Goal: Use online tool/utility: Utilize a website feature to perform a specific function

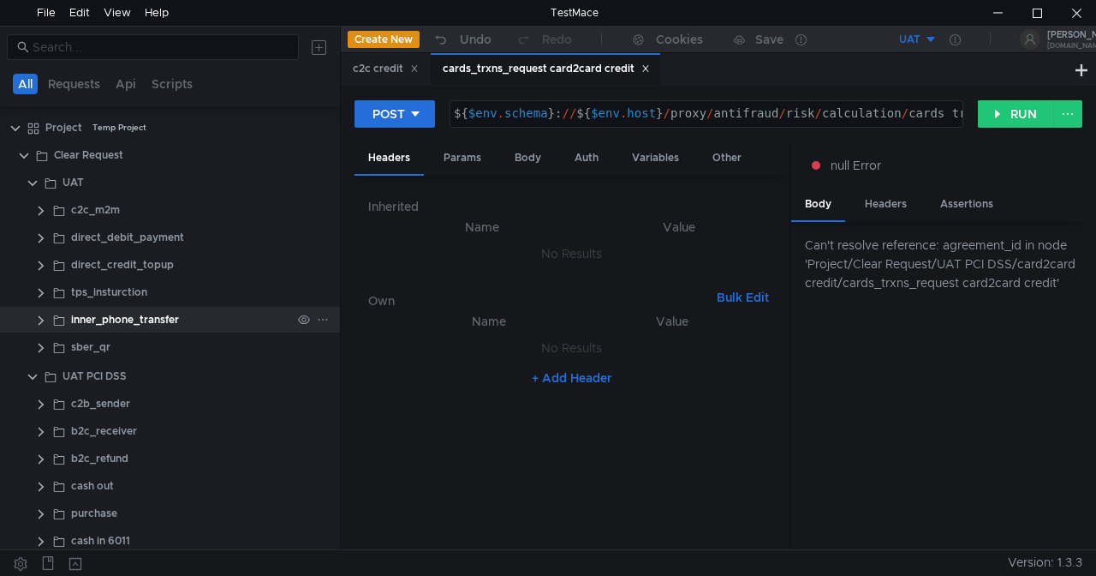
click at [46, 319] on clr-icon at bounding box center [41, 321] width 14 height 14
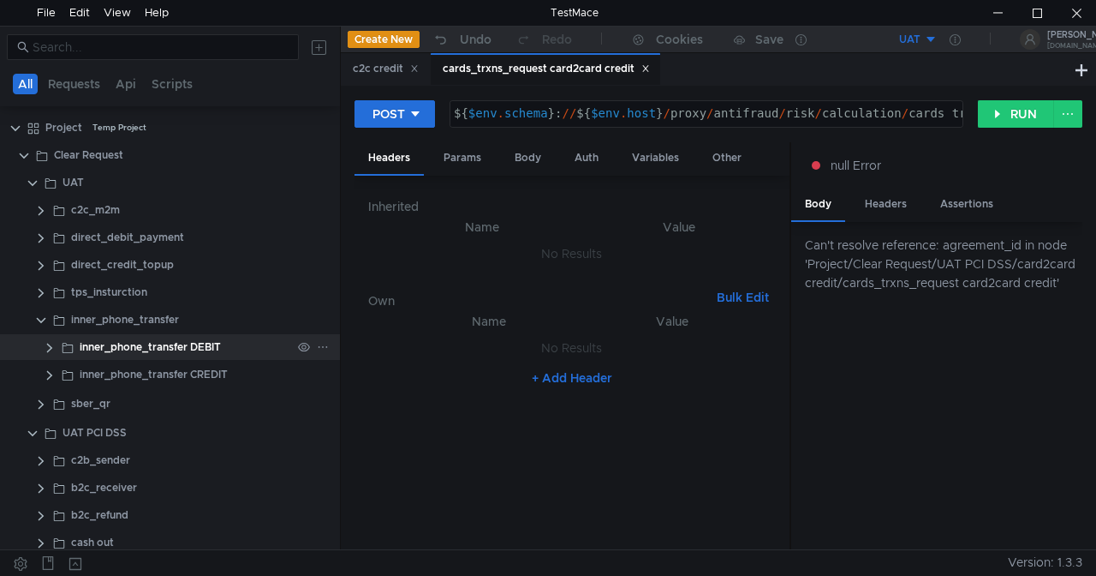
click at [43, 348] on clr-icon at bounding box center [50, 348] width 14 height 14
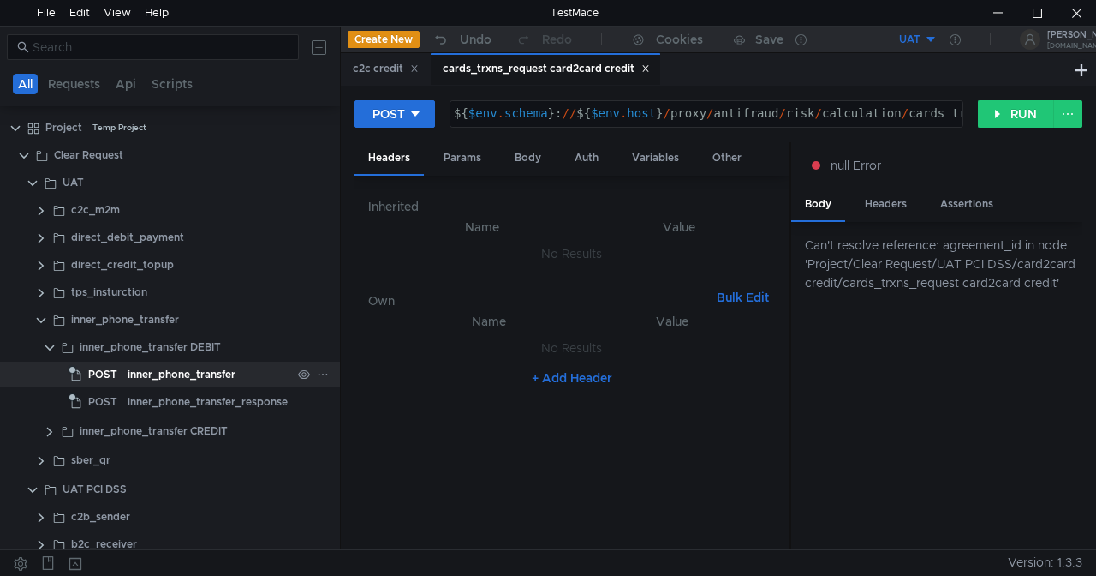
click at [111, 367] on span "POST" at bounding box center [102, 374] width 29 height 26
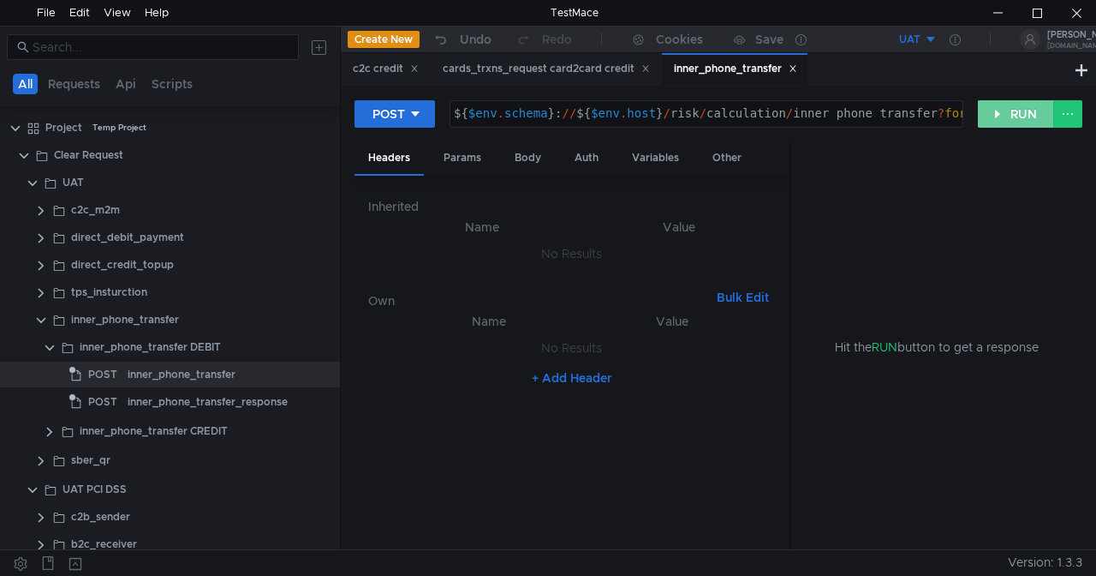
click at [1009, 113] on button "RUN" at bounding box center [1016, 113] width 76 height 27
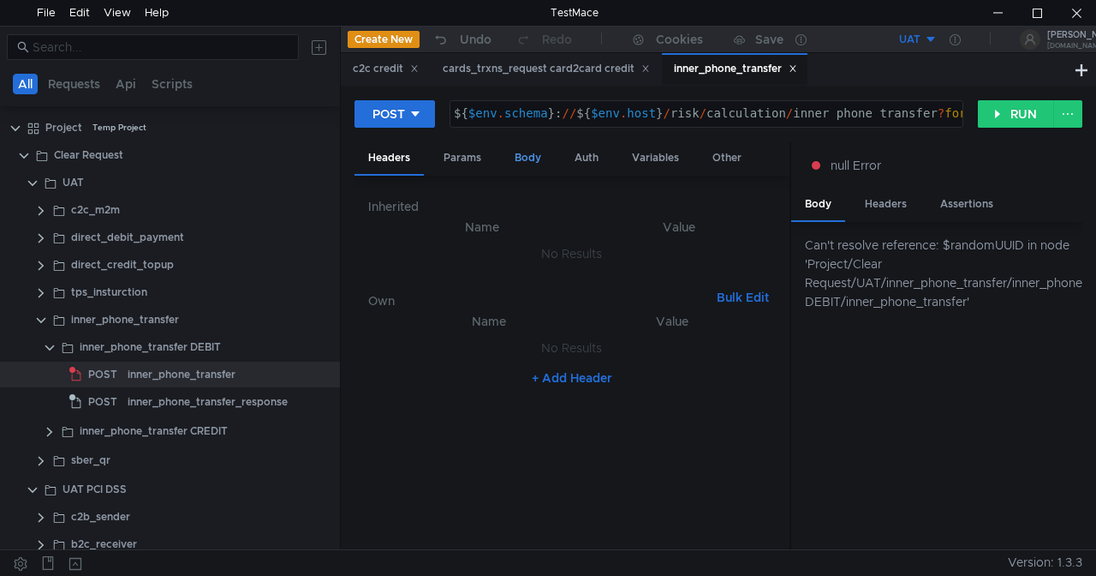
click at [529, 161] on div "Body" at bounding box center [528, 158] width 54 height 32
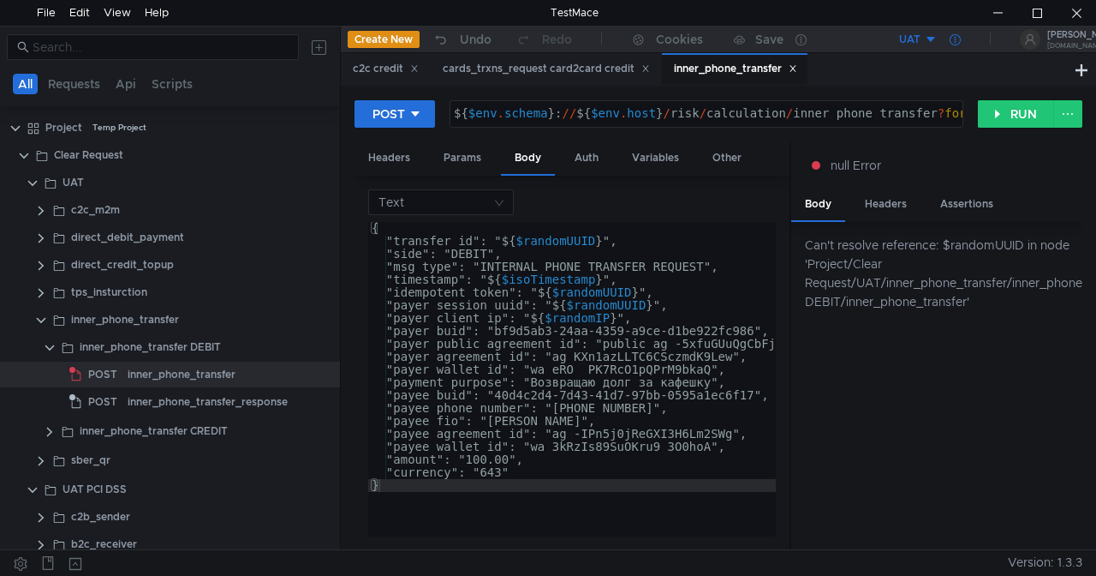
click at [939, 34] on div at bounding box center [955, 39] width 35 height 27
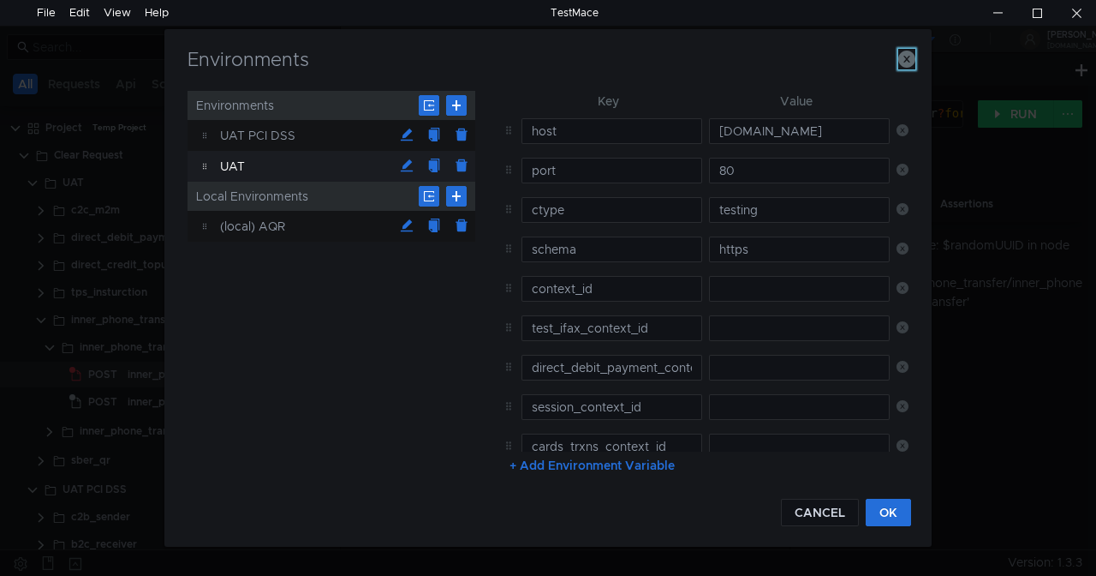
click at [910, 55] on icon "button" at bounding box center [907, 59] width 17 height 17
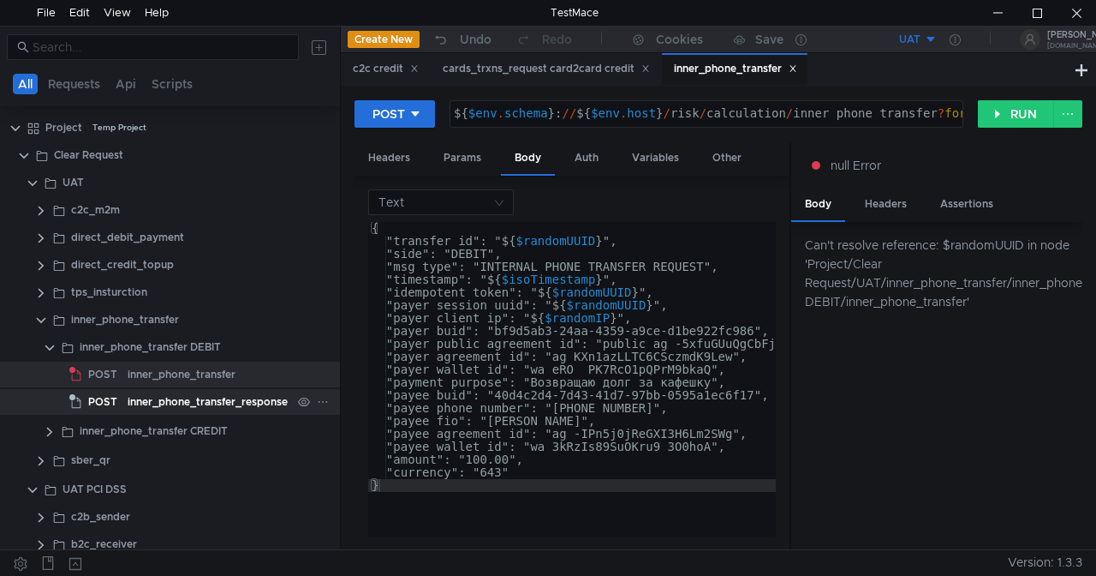
click at [188, 394] on div "inner_phone_transfer_response" at bounding box center [208, 402] width 160 height 26
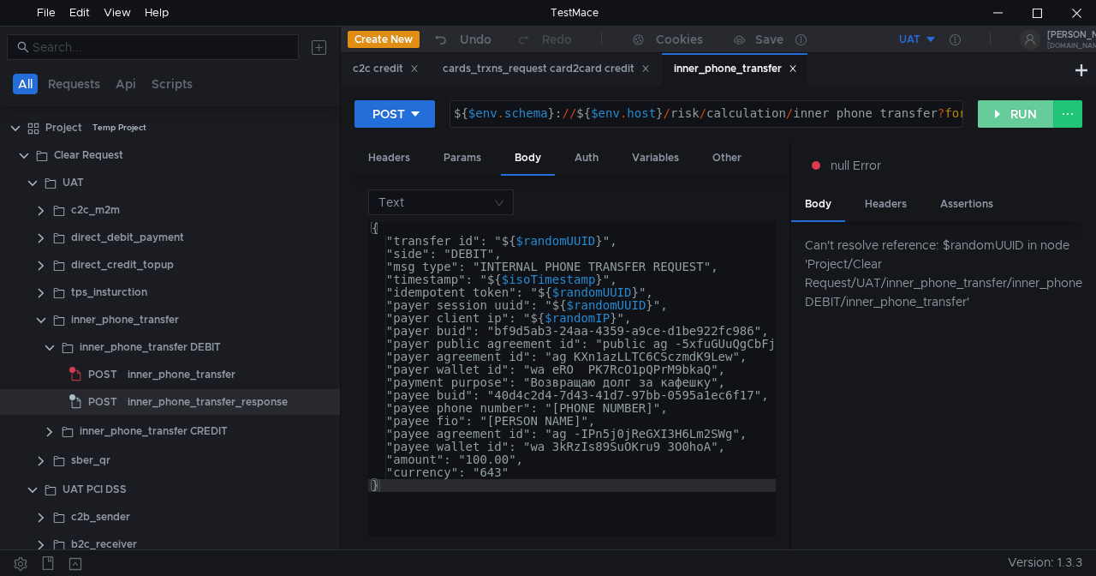
click at [995, 117] on button "RUN" at bounding box center [1016, 113] width 76 height 27
click at [998, 116] on button "RUN" at bounding box center [1016, 113] width 76 height 27
click at [1022, 114] on button "RUN" at bounding box center [1016, 113] width 76 height 27
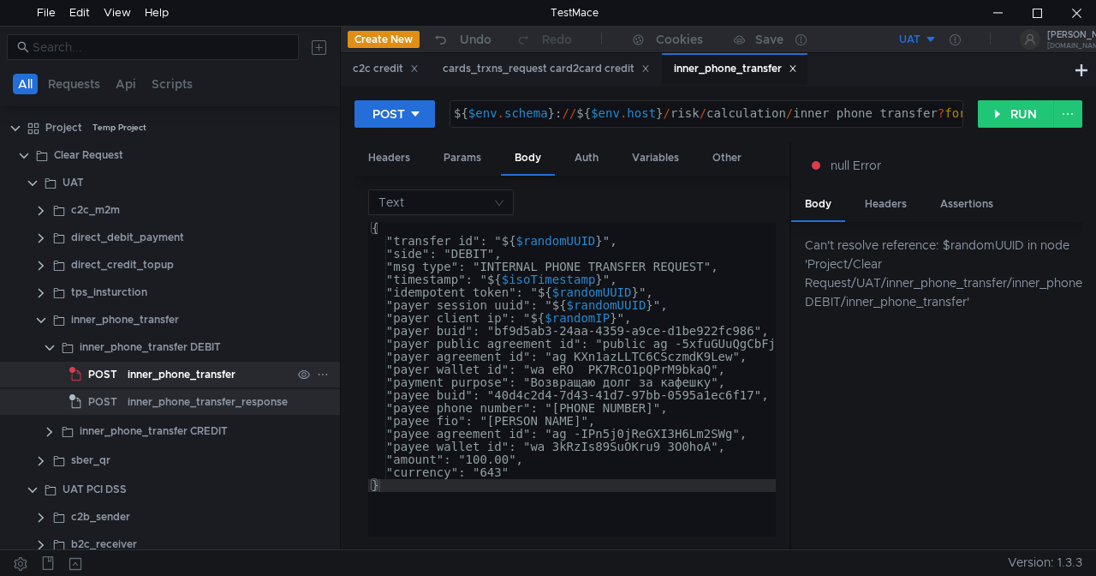
click at [182, 377] on div "inner_phone_transfer" at bounding box center [182, 374] width 108 height 26
click at [166, 406] on div "inner_phone_transfer_response" at bounding box center [208, 402] width 160 height 26
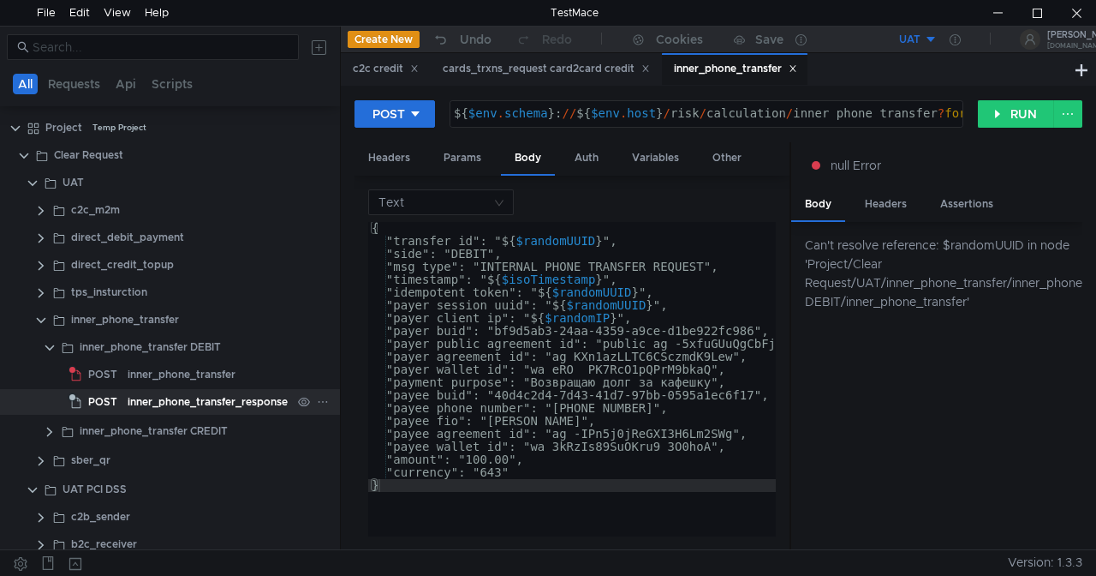
click at [166, 406] on div "inner_phone_transfer_response" at bounding box center [208, 402] width 160 height 26
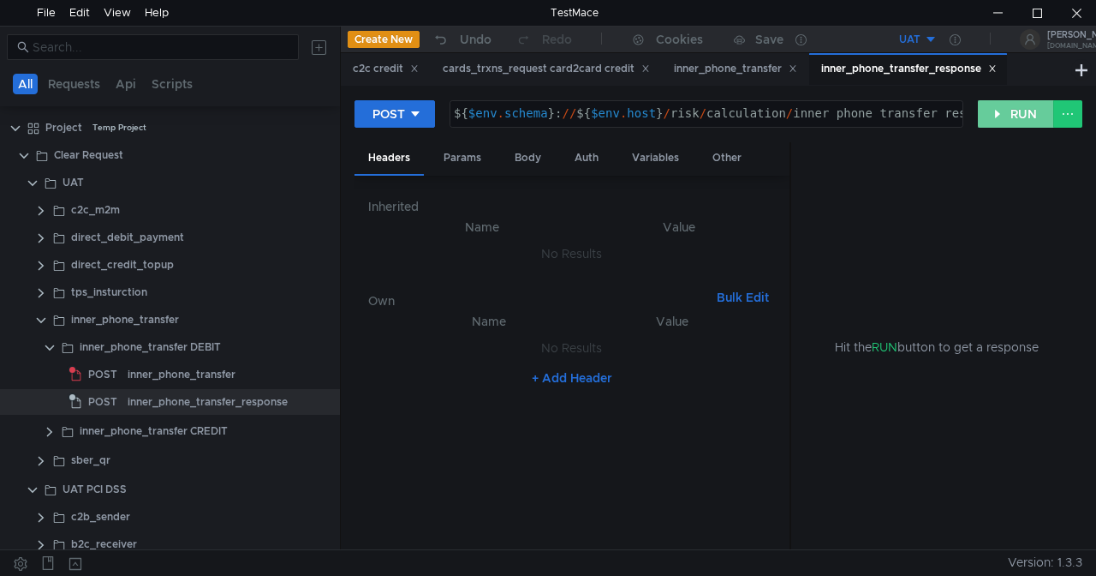
click at [1003, 118] on button "RUN" at bounding box center [1016, 113] width 76 height 27
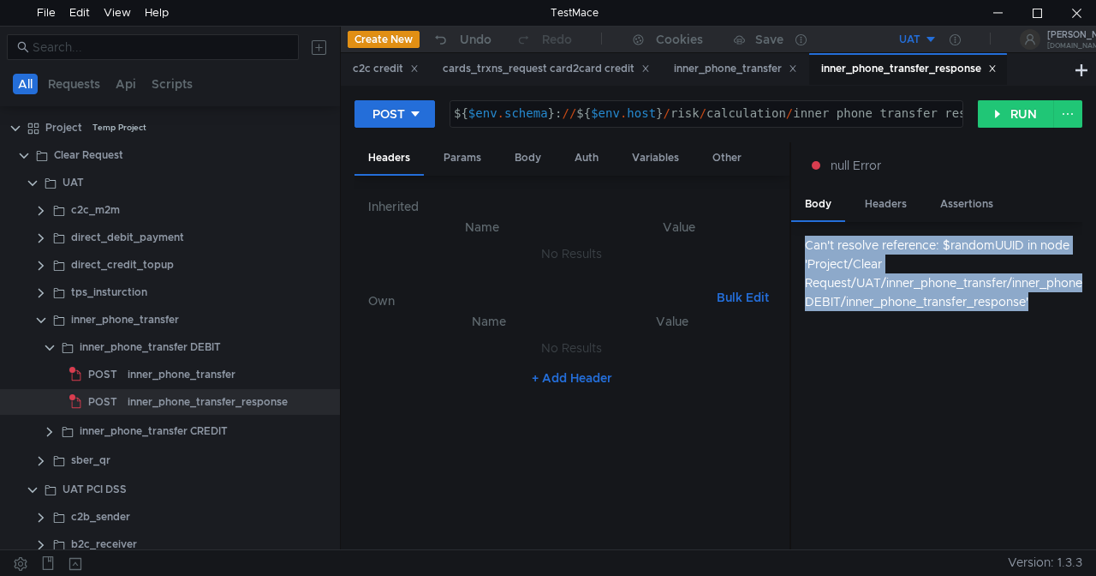
drag, startPoint x: 1037, startPoint y: 312, endPoint x: 797, endPoint y: 246, distance: 248.8
click at [797, 246] on div "Can't resolve reference: $randomUUID in node 'Project/Clear Request/UAT/inner_p…" at bounding box center [937, 386] width 291 height 328
copy div "Can't resolve reference: $randomUUID in node 'Project/Clear Request/UAT/inner_p…"
click at [520, 164] on div "Body" at bounding box center [528, 158] width 54 height 32
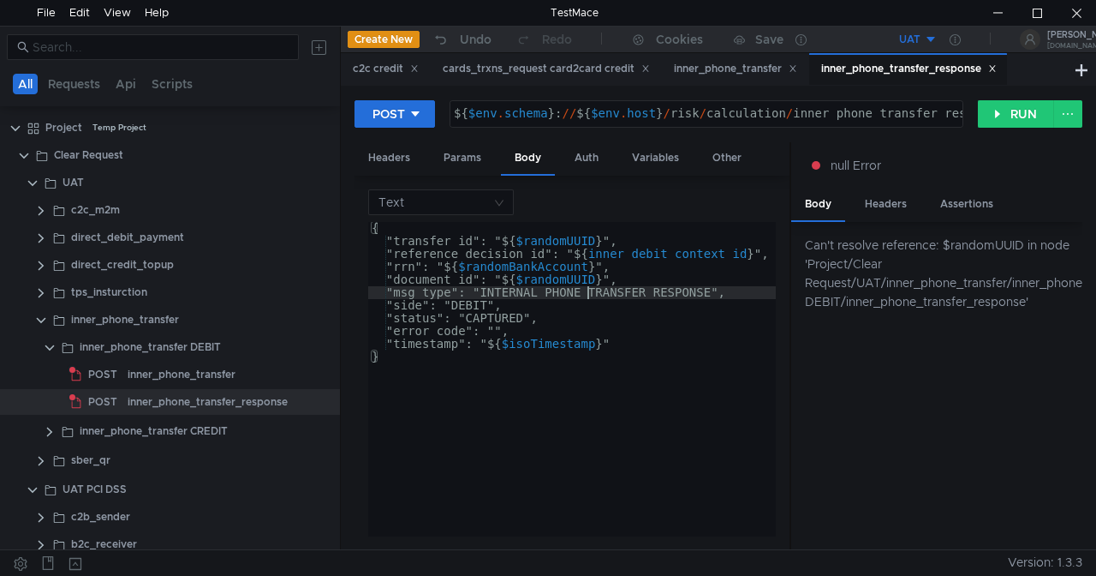
click at [589, 290] on div "{ "transfer_id": " ${ $randomUUID } ", "reference_decision_id": " ${ inner_debi…" at bounding box center [576, 392] width 417 height 340
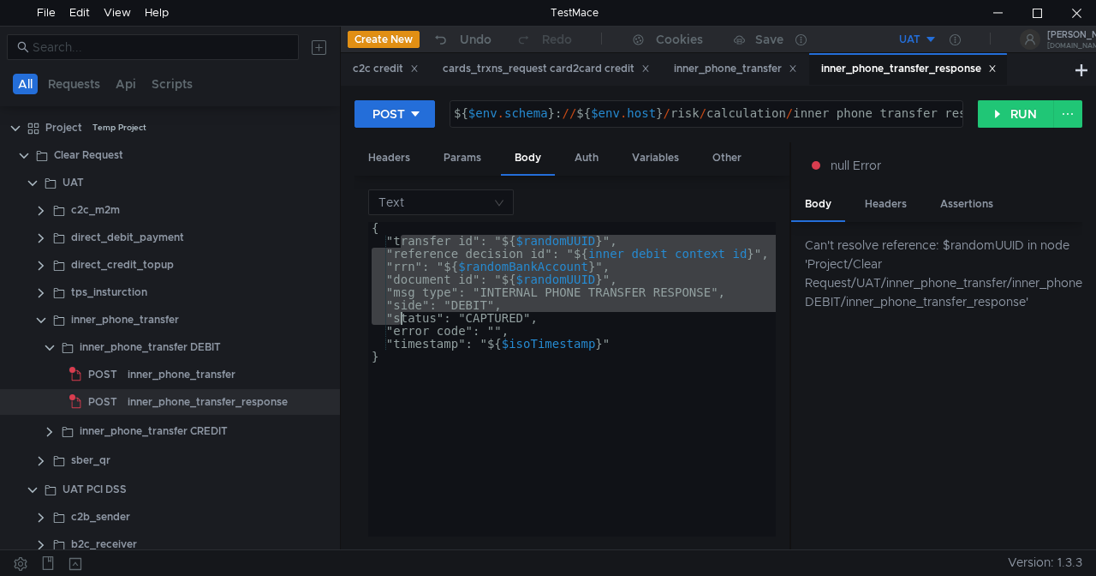
type textarea ""timestamp": "${$isoTimestamp}" }"
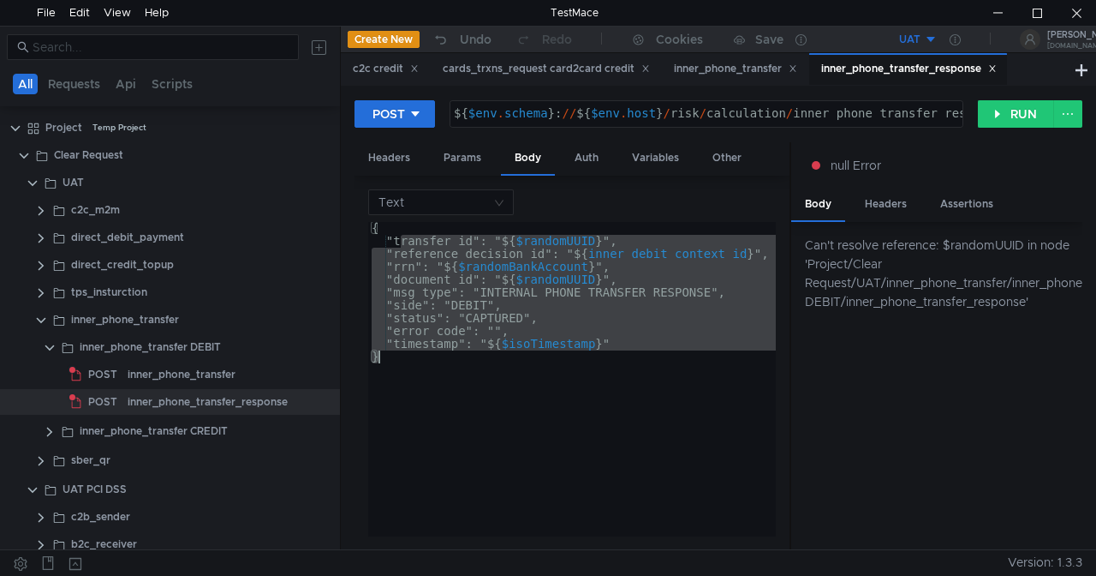
click at [915, 377] on div "Can't resolve reference: $randomUUID in node 'Project/Clear Request/UAT/inner_p…" at bounding box center [937, 386] width 291 height 328
click at [876, 200] on div "Headers" at bounding box center [885, 204] width 69 height 32
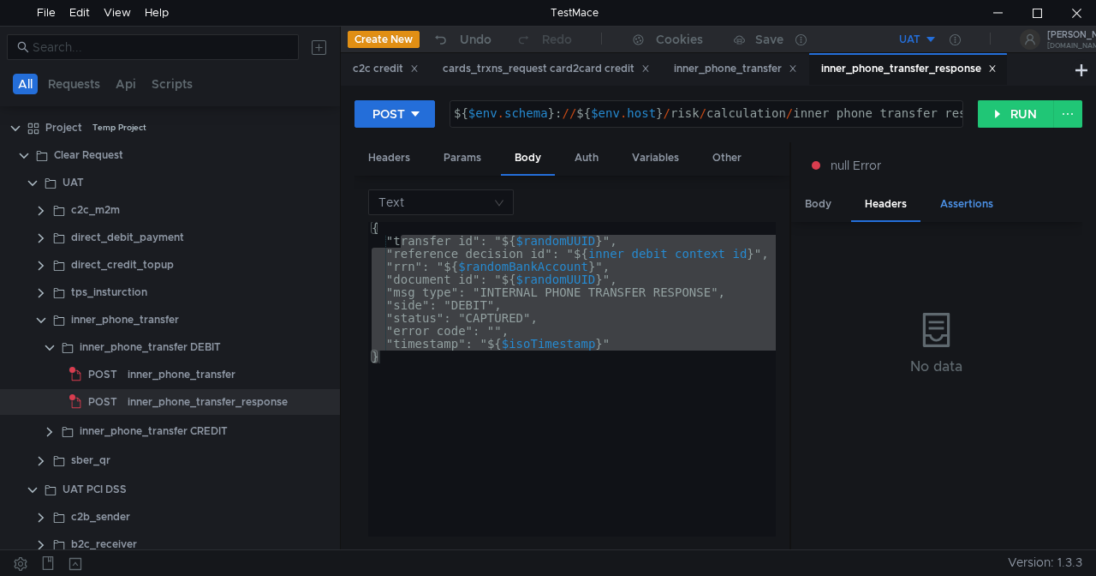
click at [965, 197] on div "Assertions" at bounding box center [967, 204] width 81 height 32
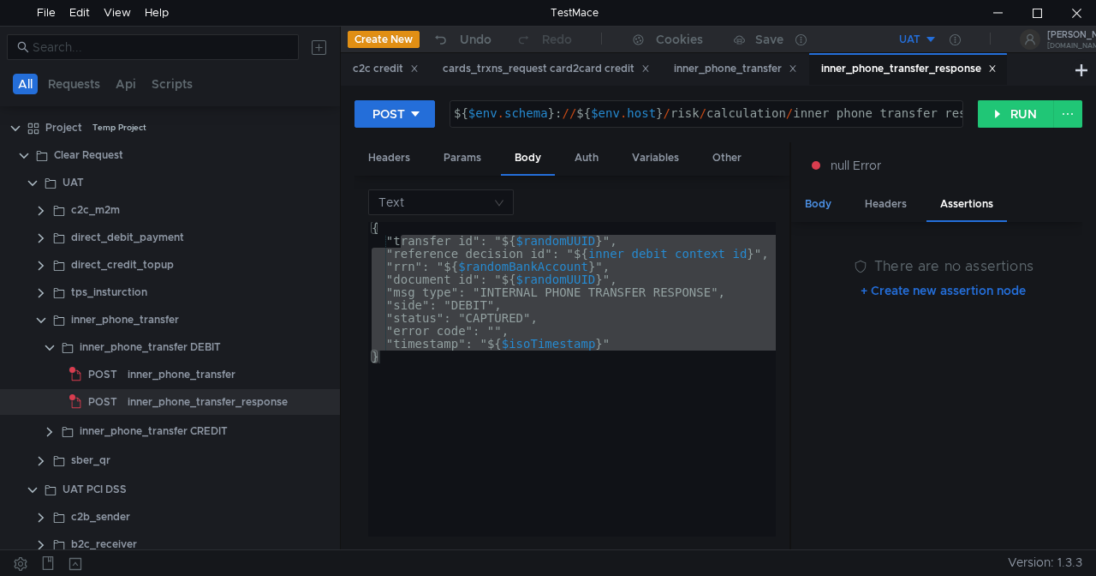
click at [809, 194] on div "Body" at bounding box center [819, 204] width 54 height 32
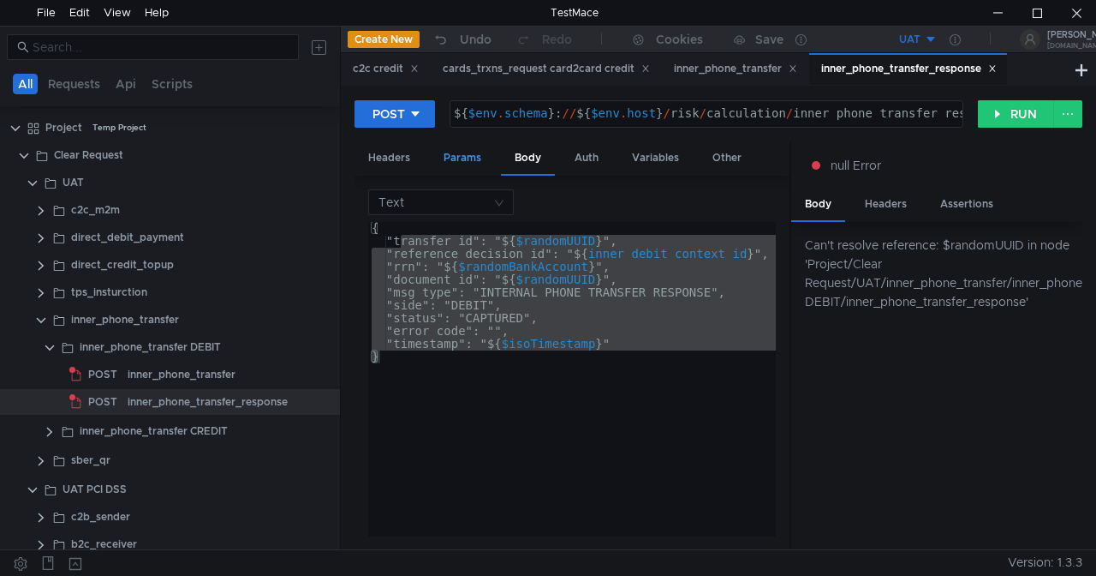
click at [469, 163] on div "Params" at bounding box center [462, 158] width 65 height 32
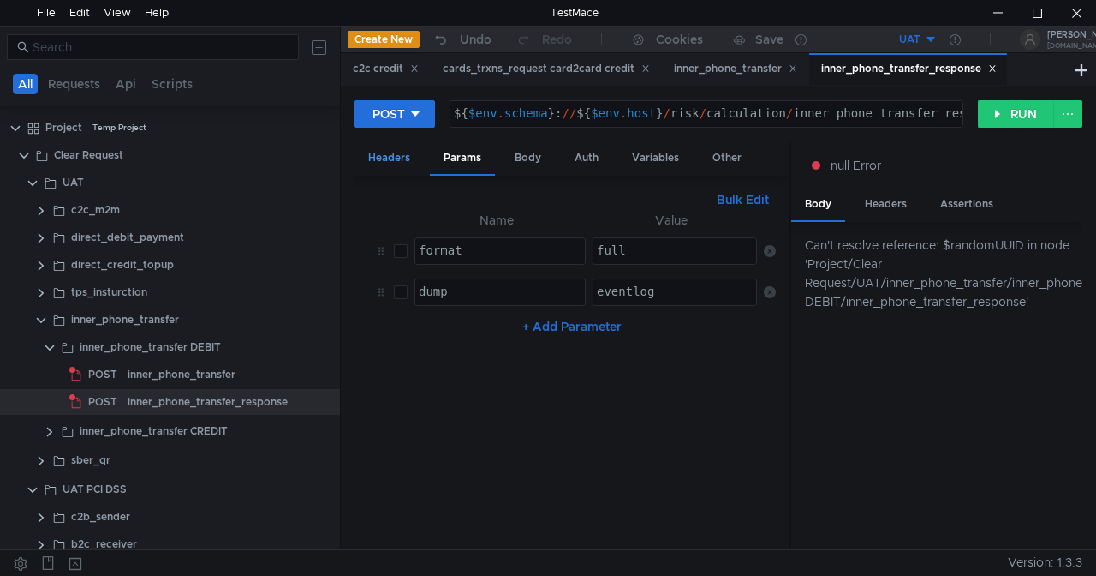
click at [381, 157] on div "Headers" at bounding box center [389, 158] width 69 height 32
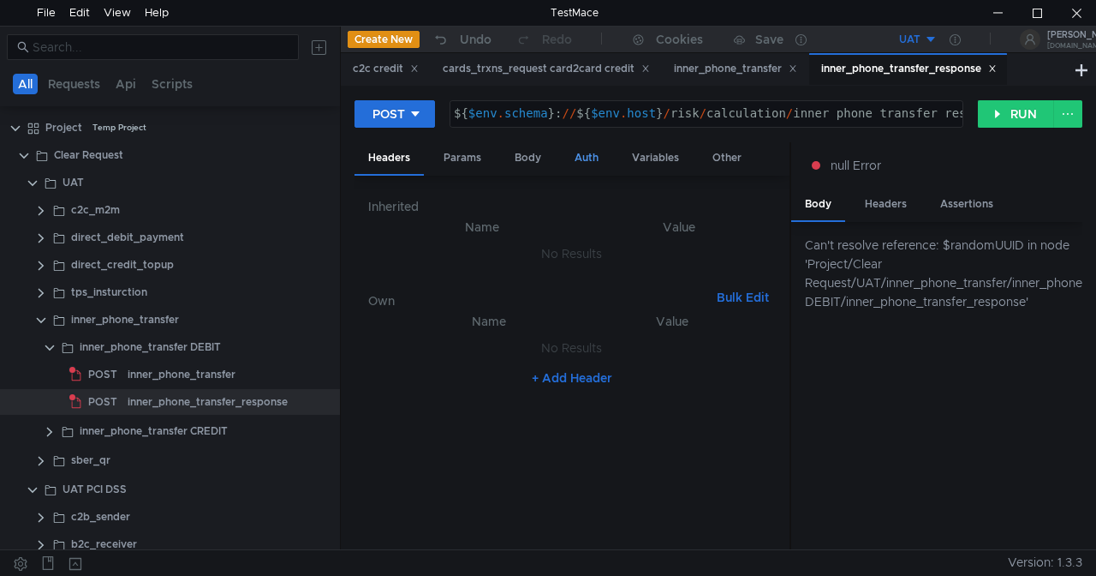
click at [588, 164] on div "Auth" at bounding box center [586, 158] width 51 height 32
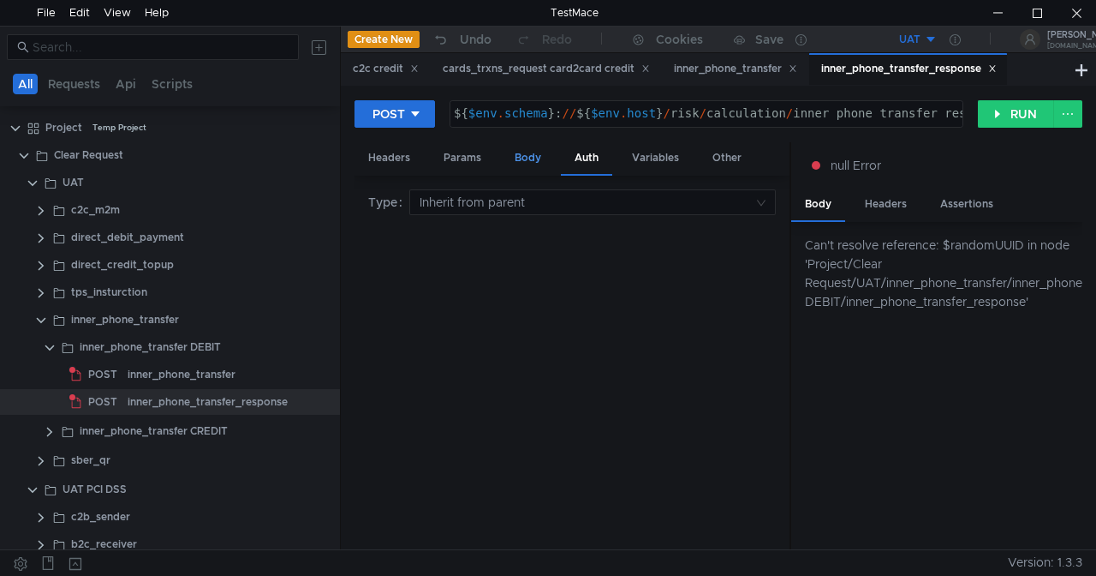
click at [513, 158] on div "Body" at bounding box center [528, 158] width 54 height 32
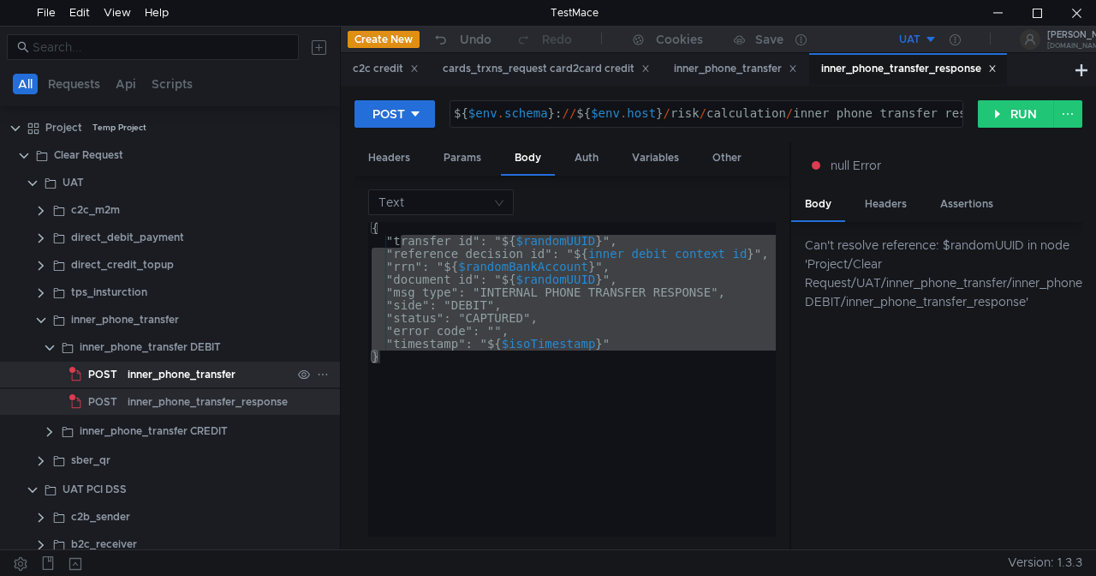
click at [192, 367] on div "inner_phone_transfer" at bounding box center [182, 374] width 108 height 26
click at [195, 371] on div "inner_phone_transfer" at bounding box center [182, 374] width 108 height 26
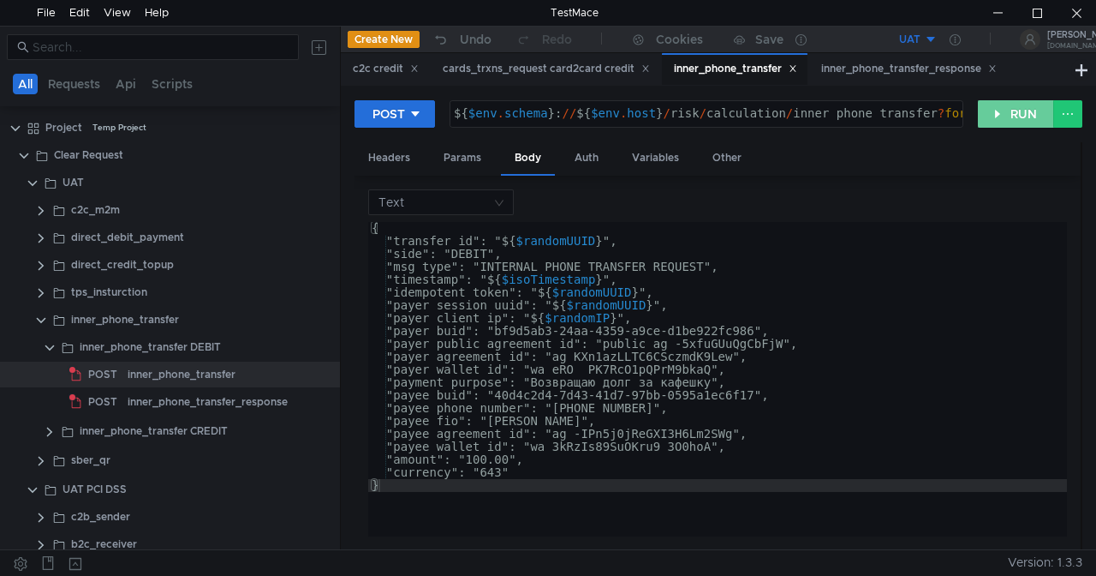
click at [1001, 106] on button "RUN" at bounding box center [1016, 113] width 76 height 27
click at [1014, 111] on button "RUN" at bounding box center [1016, 113] width 76 height 27
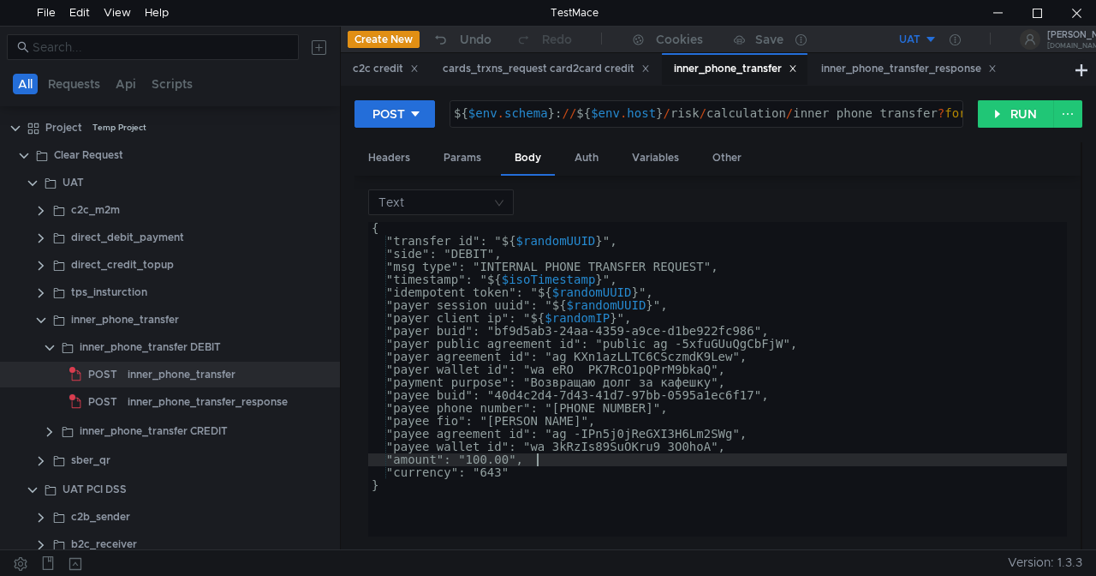
click at [540, 463] on div "{ "transfer_id": " ${ $randomUUID } ", "side": "DEBIT", "msg_type": "INTERNAL_P…" at bounding box center [717, 388] width 699 height 333
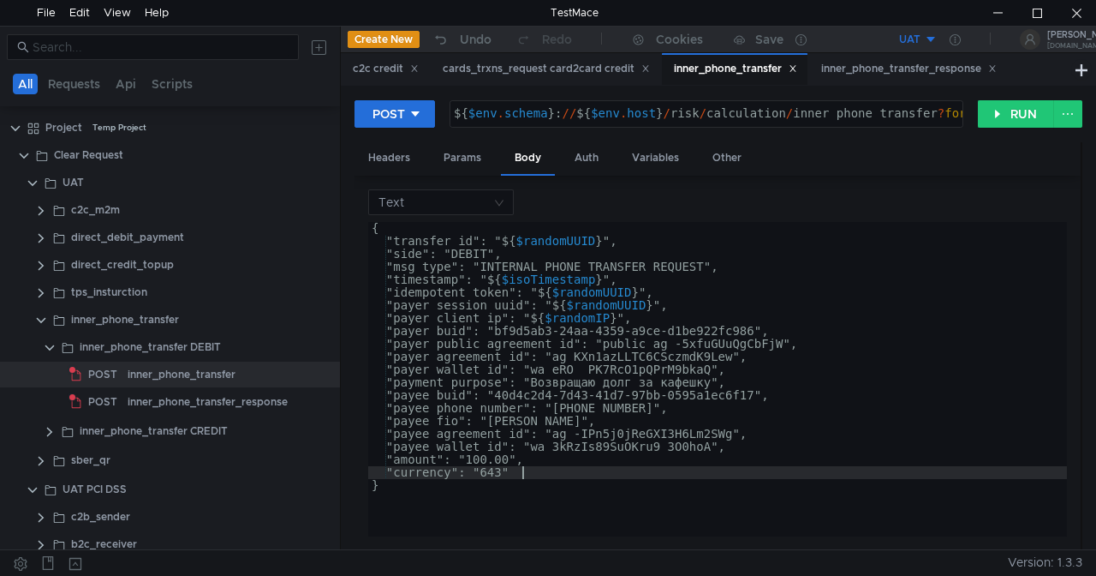
click at [536, 468] on div "{ "transfer_id": " ${ $randomUUID } ", "side": "DEBIT", "msg_type": "INTERNAL_P…" at bounding box center [717, 388] width 699 height 333
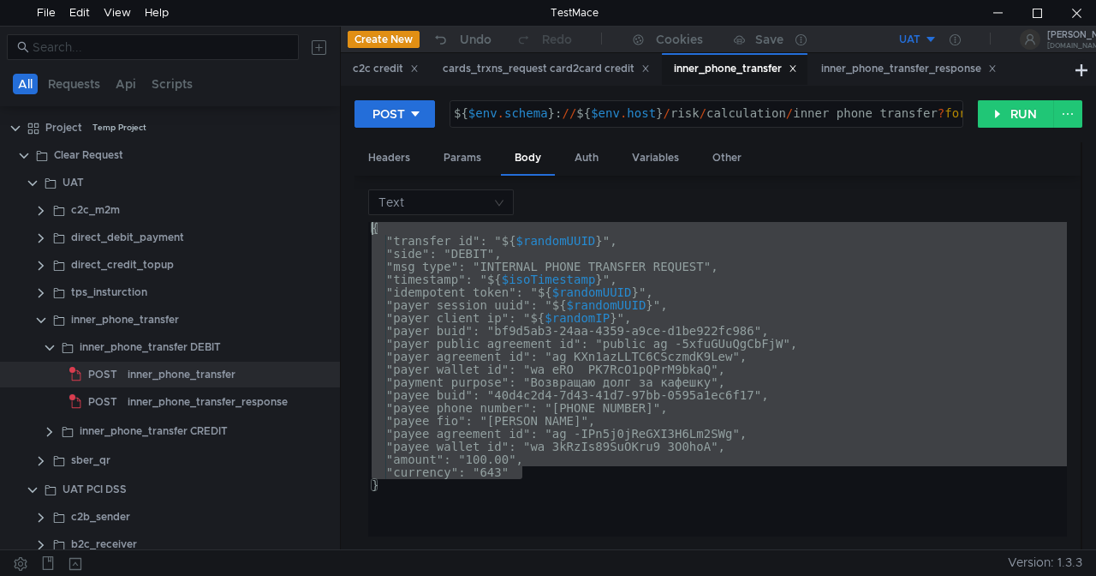
drag, startPoint x: 536, startPoint y: 469, endPoint x: 351, endPoint y: 230, distance: 302.9
click at [351, 230] on div "POST ${ $env . schema } : // ${ $env . host } / risk / calculation / inner_phon…" at bounding box center [719, 317] width 756 height 463
type textarea "{ "transfer_id": "${$randomUUID}","
click at [955, 153] on div "Headers Params Body Auth Variables Other" at bounding box center [718, 158] width 726 height 33
click at [1009, 105] on button "RUN" at bounding box center [1016, 113] width 76 height 27
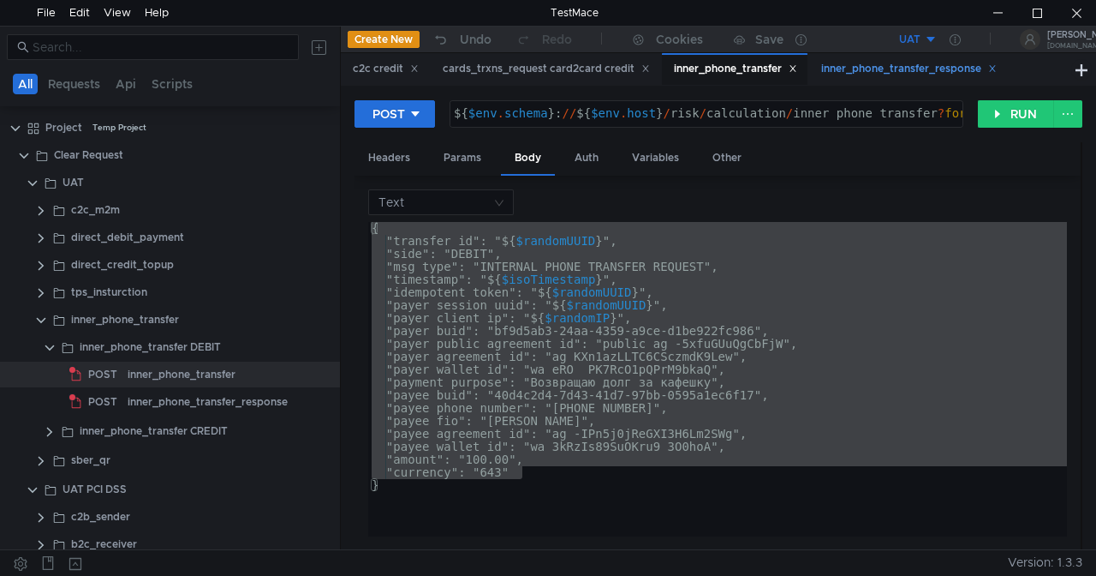
click at [905, 58] on div "inner_phone_transfer_response" at bounding box center [909, 69] width 198 height 32
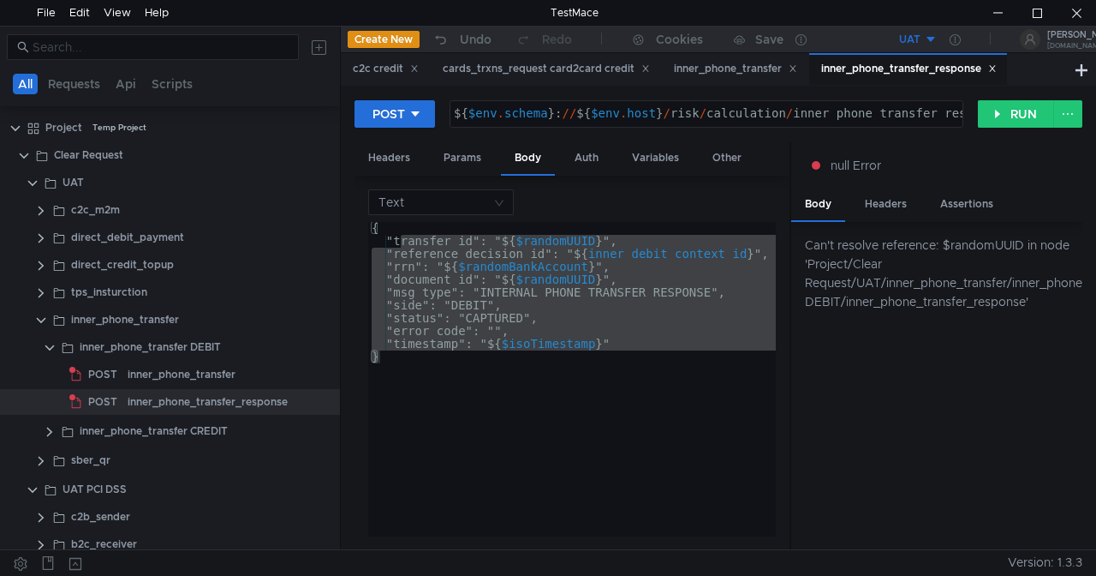
click at [995, 69] on icon at bounding box center [992, 69] width 6 height 6
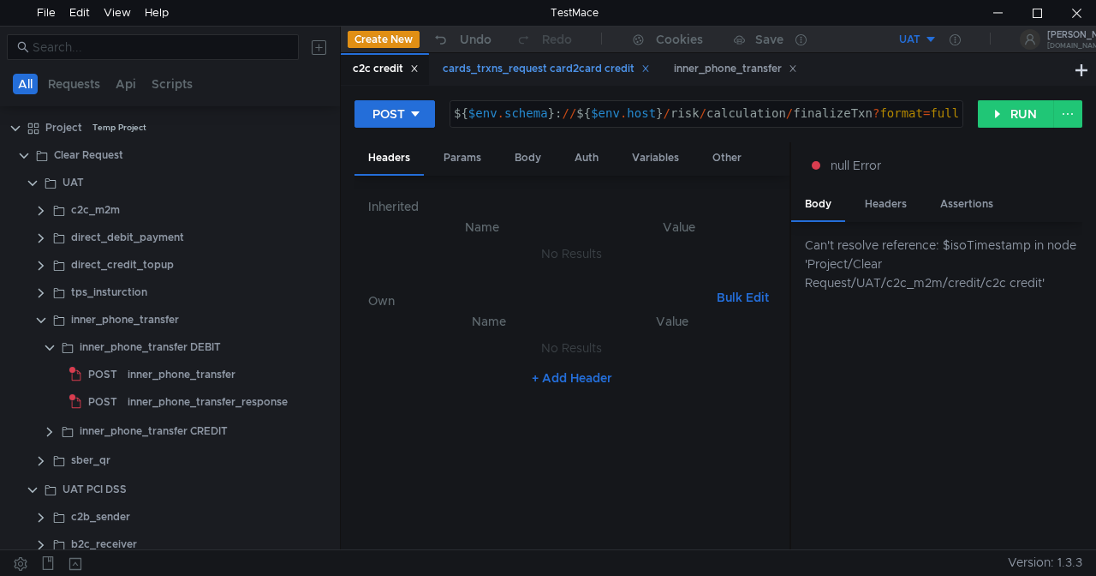
click at [648, 73] on icon at bounding box center [646, 68] width 9 height 9
click at [416, 72] on icon at bounding box center [414, 68] width 9 height 9
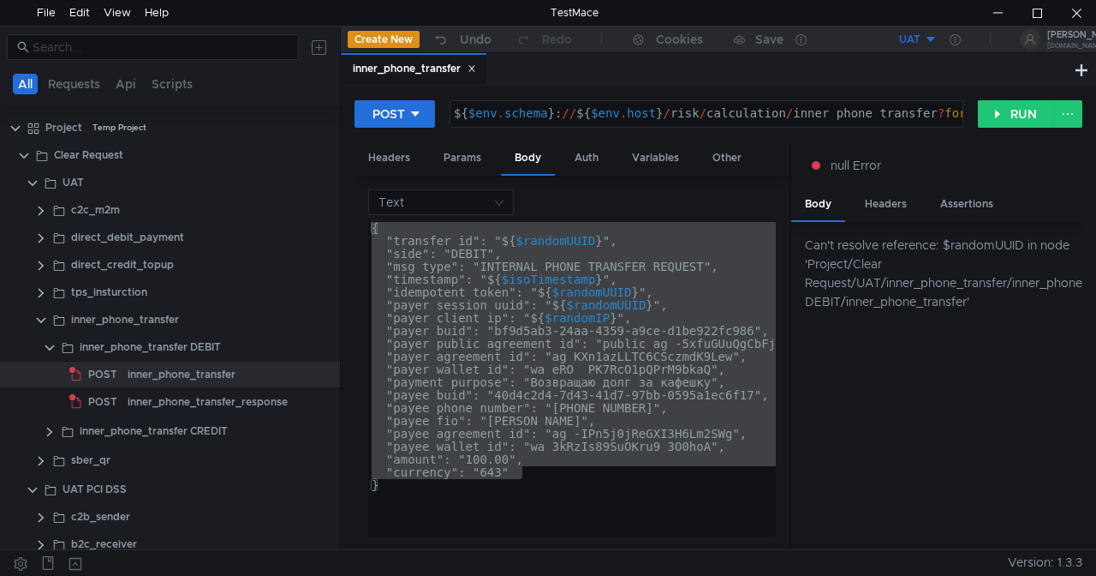
click at [935, 316] on div "Can't resolve reference: $randomUUID in node 'Project/Clear Request/UAT/inner_p…" at bounding box center [937, 386] width 291 height 328
click at [817, 202] on div "Body" at bounding box center [819, 204] width 54 height 33
click at [917, 288] on div "Can't resolve reference: $randomUUID in node 'Project/Clear Request/UAT/inner_p…" at bounding box center [944, 273] width 278 height 75
click at [1013, 113] on button "RUN" at bounding box center [1016, 113] width 76 height 27
click at [1083, 101] on div "POST ${ $env . schema } : // ${ $env . host } / risk / calculation / inner_phon…" at bounding box center [719, 317] width 756 height 463
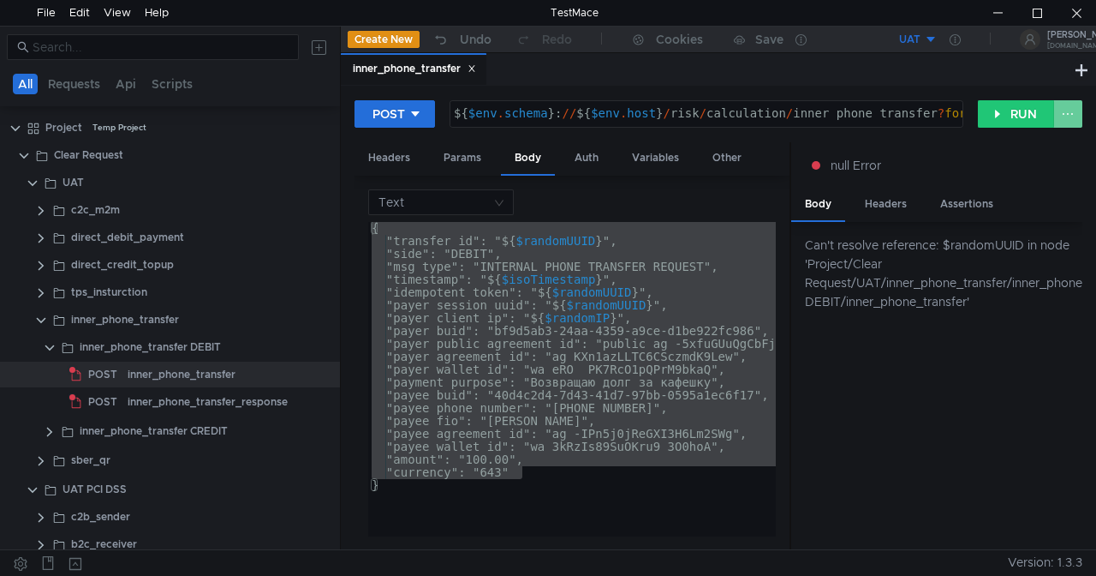
click at [1069, 114] on button at bounding box center [1068, 113] width 29 height 27
click at [1043, 144] on span "Disable node" at bounding box center [1035, 149] width 75 height 15
click at [1024, 117] on button "RUN" at bounding box center [1016, 113] width 76 height 27
click at [1078, 115] on button at bounding box center [1068, 113] width 29 height 27
click at [1045, 149] on span "Enable node" at bounding box center [1036, 149] width 71 height 15
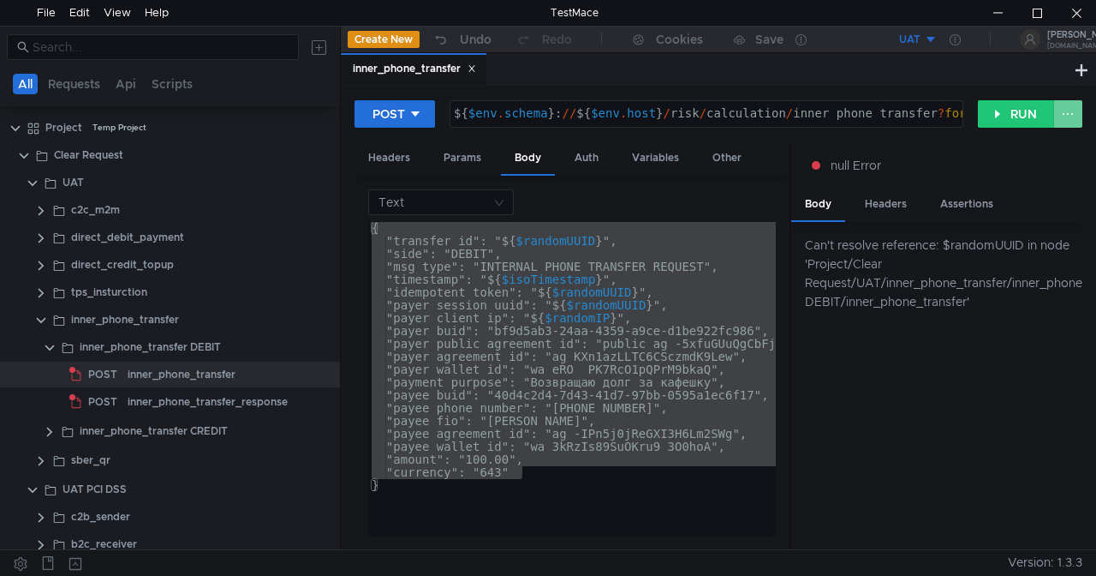
click at [1064, 110] on button at bounding box center [1068, 113] width 29 height 27
click at [1038, 134] on ul "Disable node" at bounding box center [1027, 150] width 112 height 34
click at [1018, 150] on span "Disable node" at bounding box center [1035, 149] width 75 height 15
click at [1081, 122] on button at bounding box center [1068, 113] width 29 height 27
click at [1046, 145] on span "Enable node" at bounding box center [1036, 149] width 71 height 15
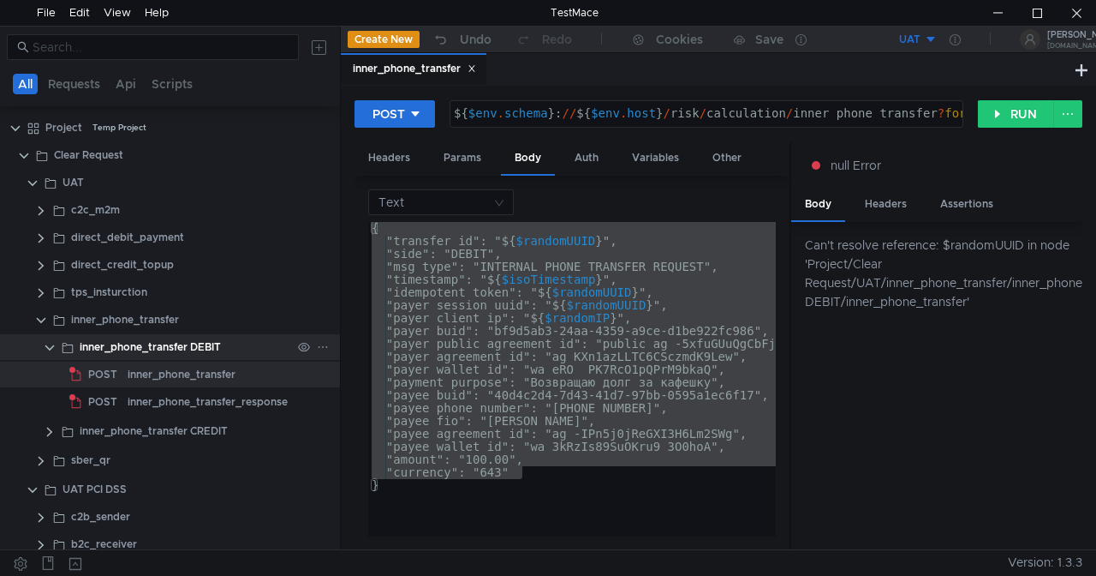
click at [151, 337] on div "inner_phone_transfer DEBIT" at bounding box center [150, 347] width 141 height 26
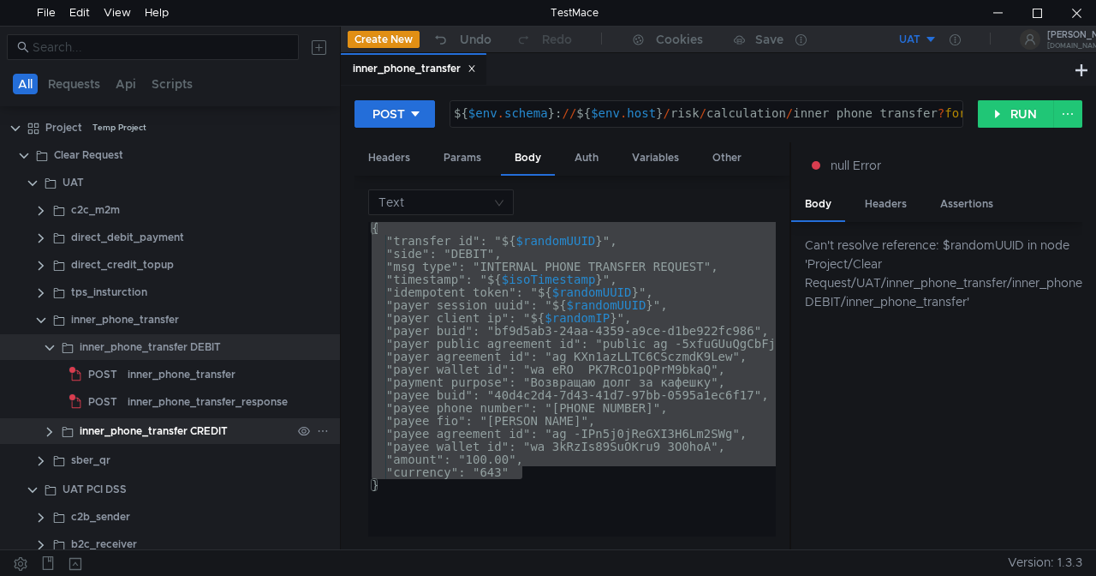
click at [48, 433] on clr-icon at bounding box center [50, 432] width 14 height 14
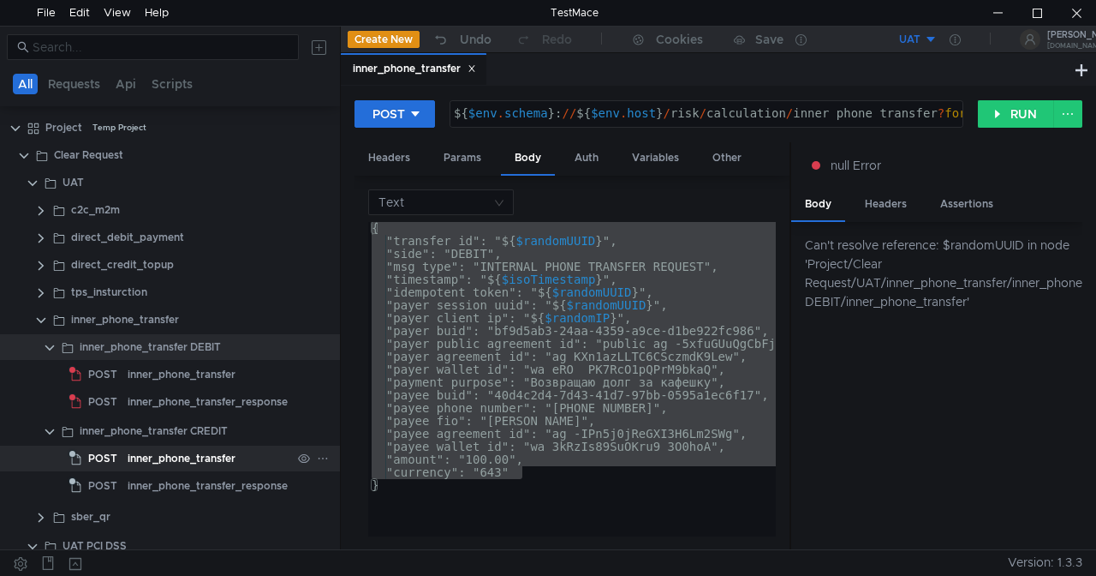
click at [91, 457] on span "POST" at bounding box center [102, 458] width 29 height 26
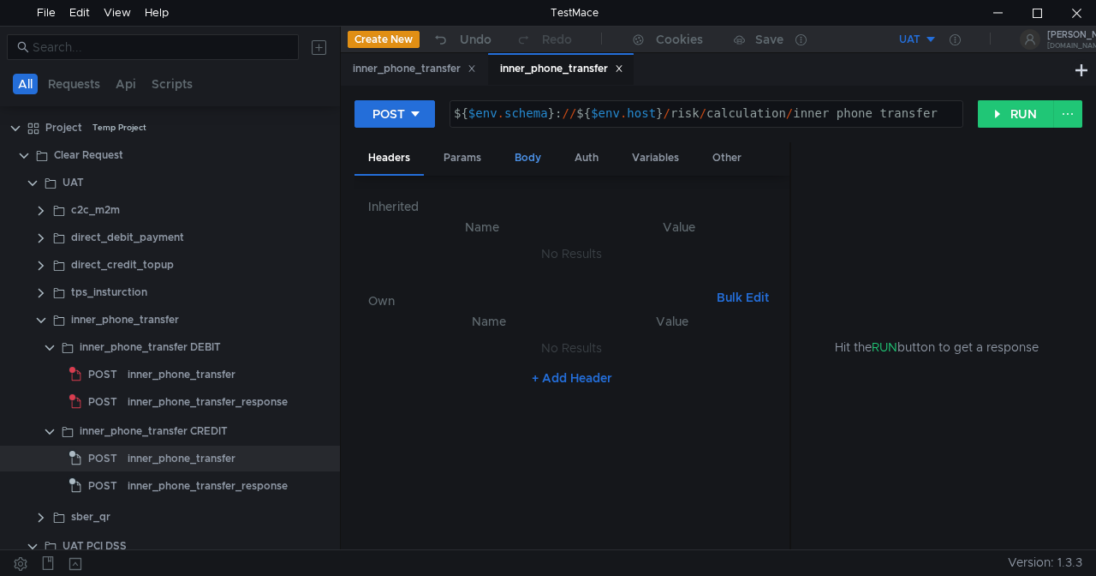
click at [530, 158] on div "Body" at bounding box center [528, 158] width 54 height 32
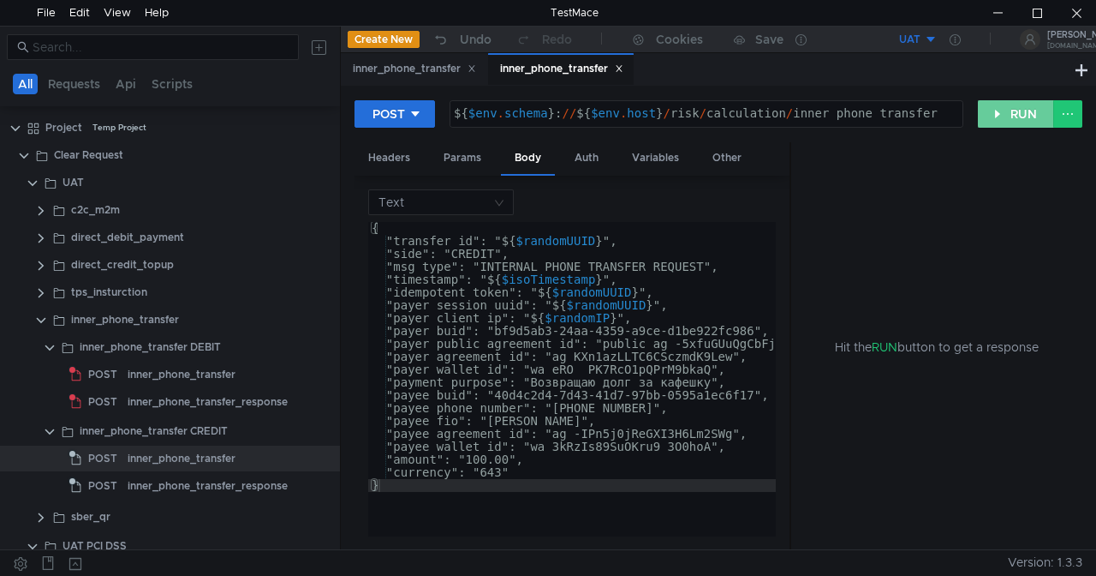
click at [1001, 115] on button "RUN" at bounding box center [1016, 113] width 76 height 27
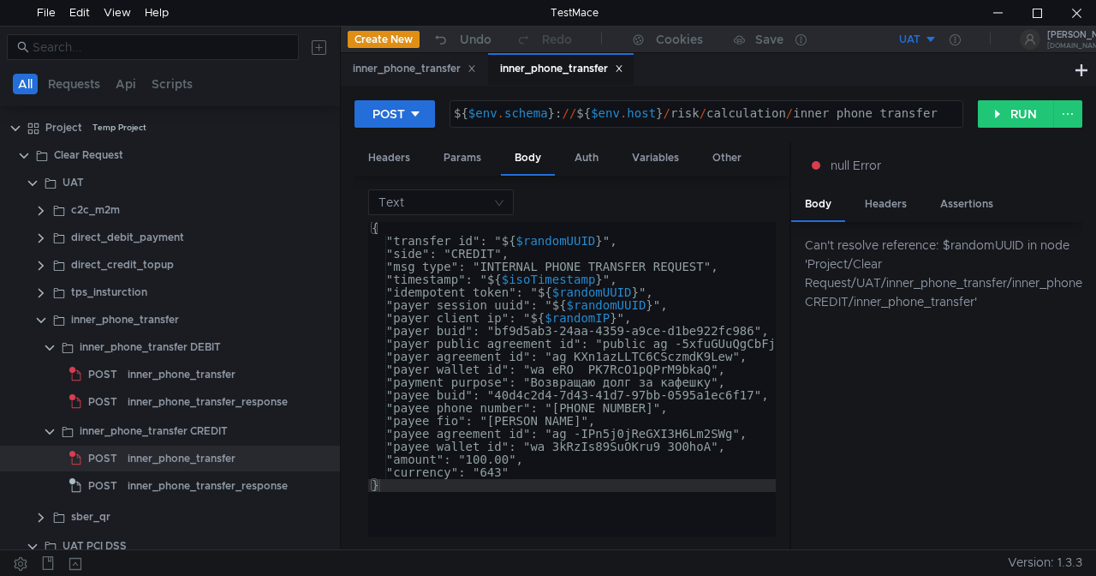
click at [130, 388] on div at bounding box center [170, 388] width 340 height 2
click at [128, 378] on div "inner_phone_transfer" at bounding box center [182, 374] width 108 height 26
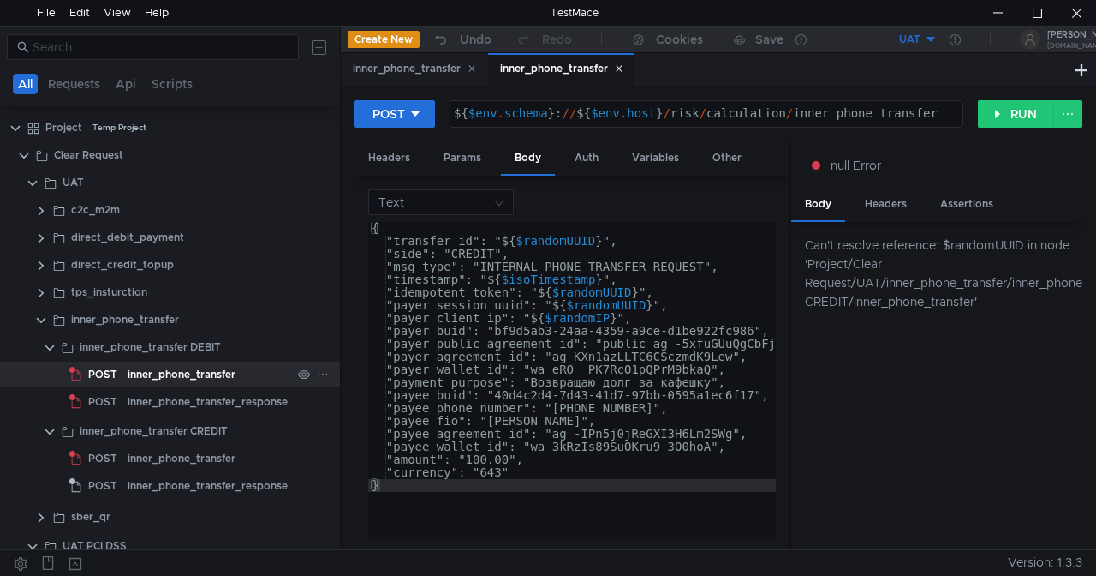
click at [197, 363] on div "inner_phone_transfer" at bounding box center [182, 374] width 108 height 26
click at [199, 363] on div "inner_phone_transfer" at bounding box center [182, 374] width 108 height 26
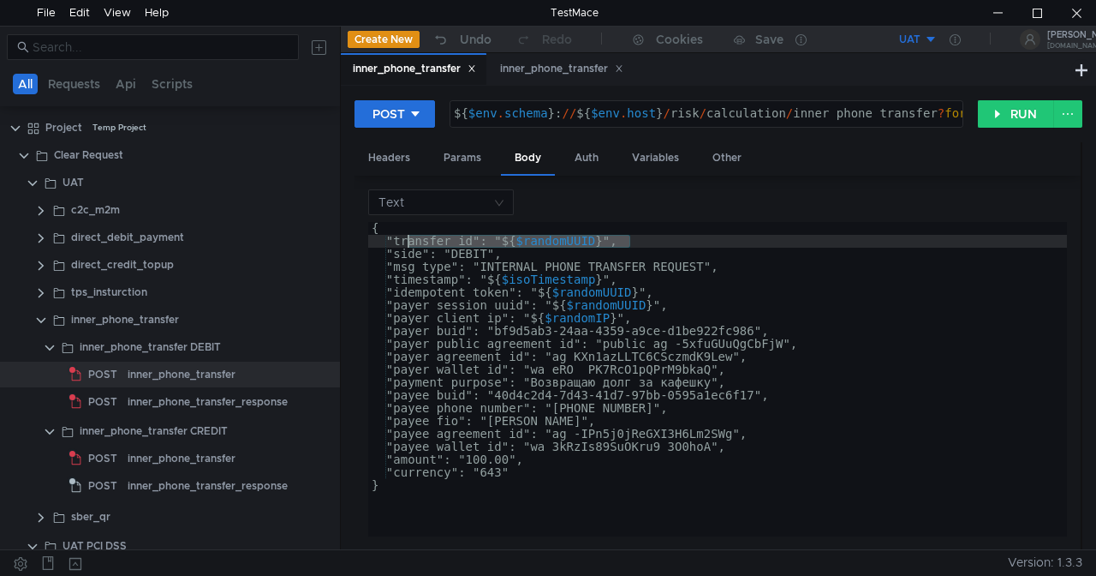
drag, startPoint x: 633, startPoint y: 240, endPoint x: 407, endPoint y: 239, distance: 226.2
click at [407, 239] on div "{ "transfer_id": " ${ $randomUUID } ", "side": "DEBIT", "msg_type": "INTERNAL_P…" at bounding box center [717, 388] width 699 height 333
type textarea """
click at [1014, 117] on button "RUN" at bounding box center [1016, 113] width 76 height 27
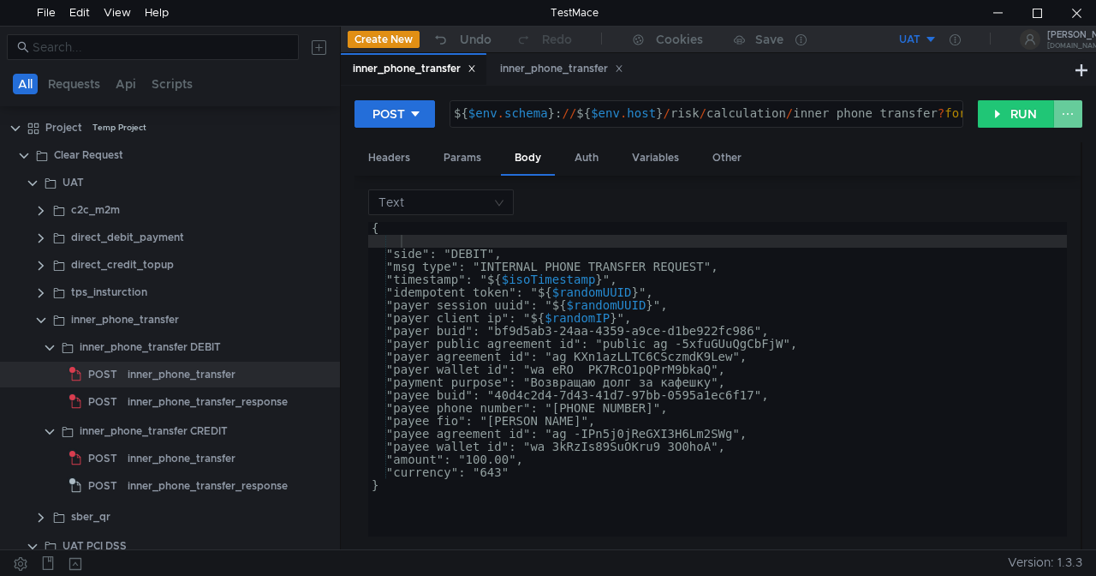
click at [1079, 103] on button at bounding box center [1068, 113] width 29 height 27
click at [1014, 111] on div at bounding box center [548, 288] width 1096 height 576
click at [1014, 111] on button "RUN" at bounding box center [1016, 113] width 76 height 27
type textarea ""timestamp": "${$isoTimestamp}","
click at [458, 284] on div "{ "side": "DEBIT", "msg_type": "INTERNAL_PHONE_TRANSFER_REQUEST", "timestamp": …" at bounding box center [717, 392] width 699 height 340
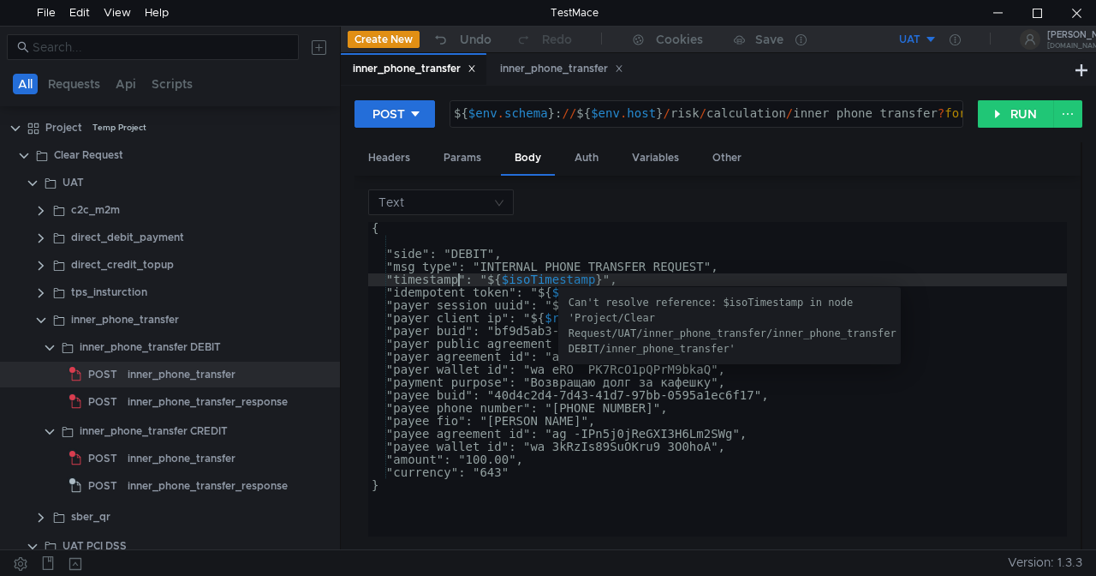
click at [643, 243] on div "{ "side": "DEBIT", "msg_type": "INTERNAL_PHONE_TRANSFER_REQUEST", "timestamp": …" at bounding box center [717, 392] width 699 height 340
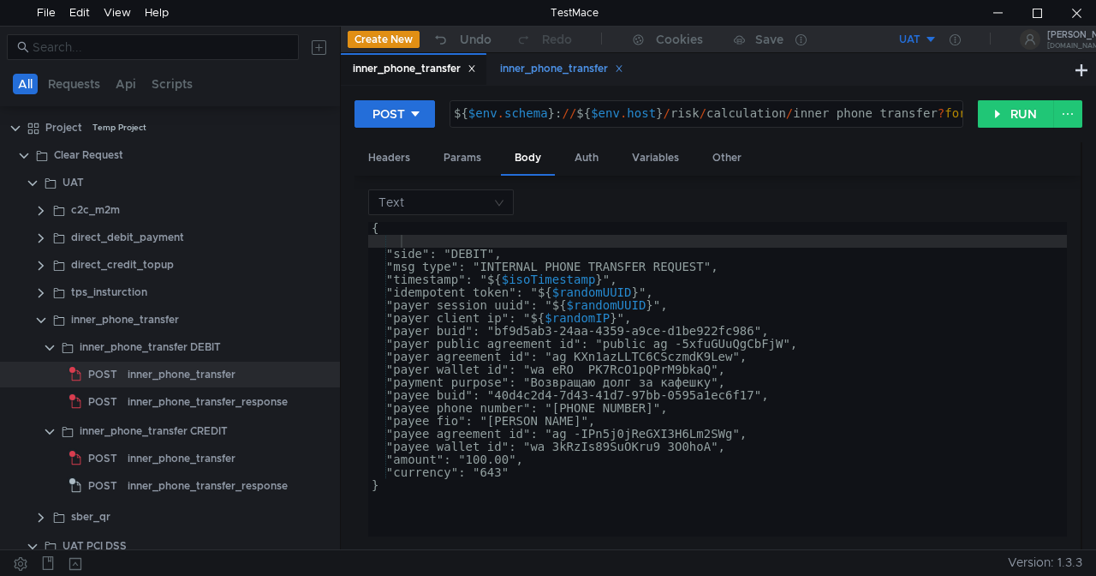
click at [571, 69] on div "inner_phone_transfer" at bounding box center [561, 69] width 123 height 18
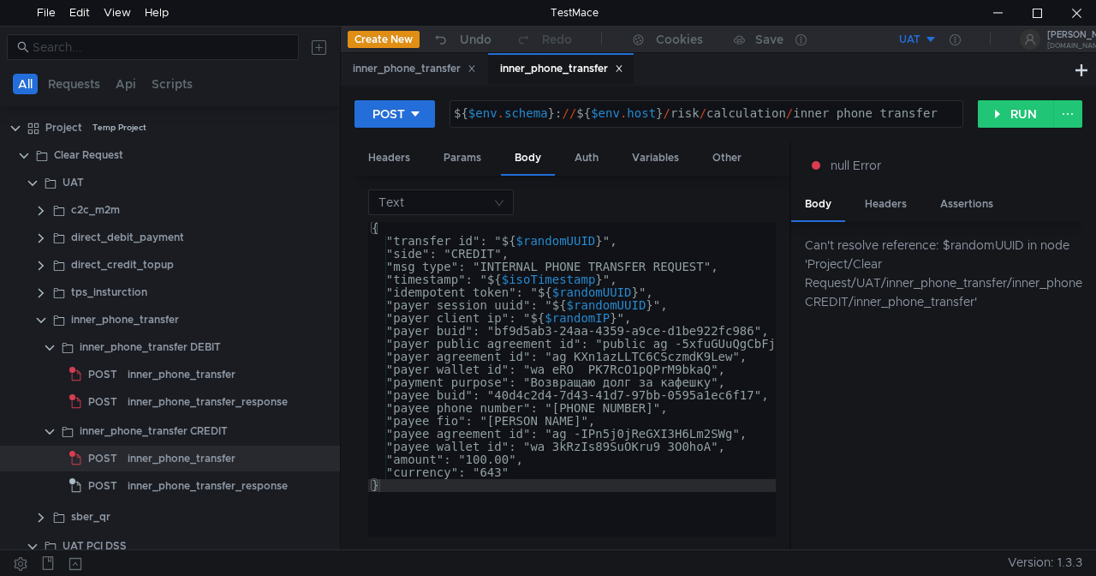
click at [624, 67] on icon at bounding box center [619, 68] width 9 height 9
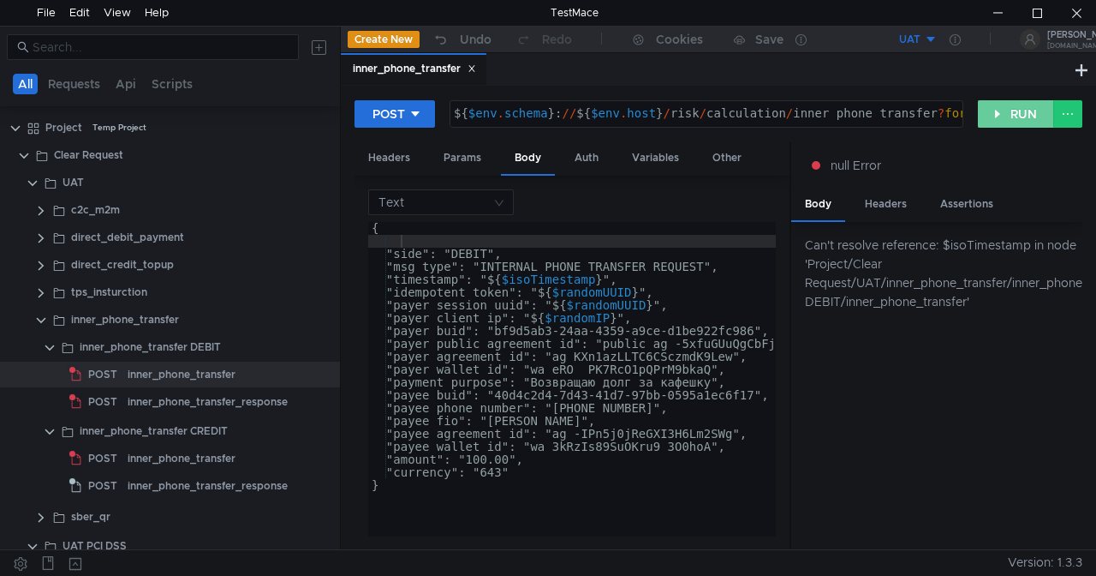
click at [1028, 103] on button "RUN" at bounding box center [1016, 113] width 76 height 27
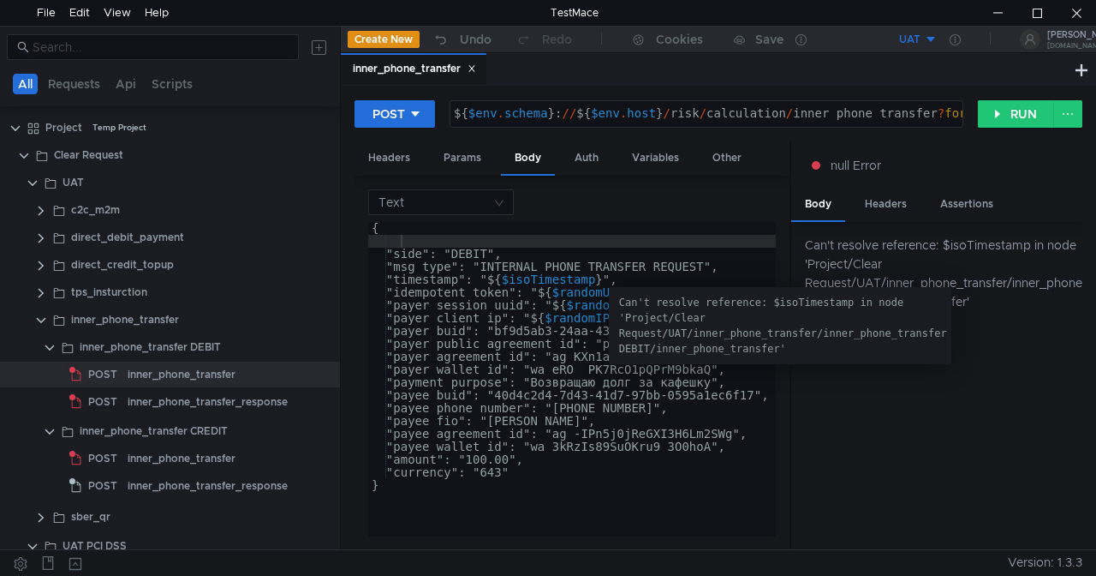
click at [627, 295] on div "Can't resolve reference: $isoTimestamp in node 'Project/Clear Request/UAT/inner…" at bounding box center [780, 326] width 322 height 62
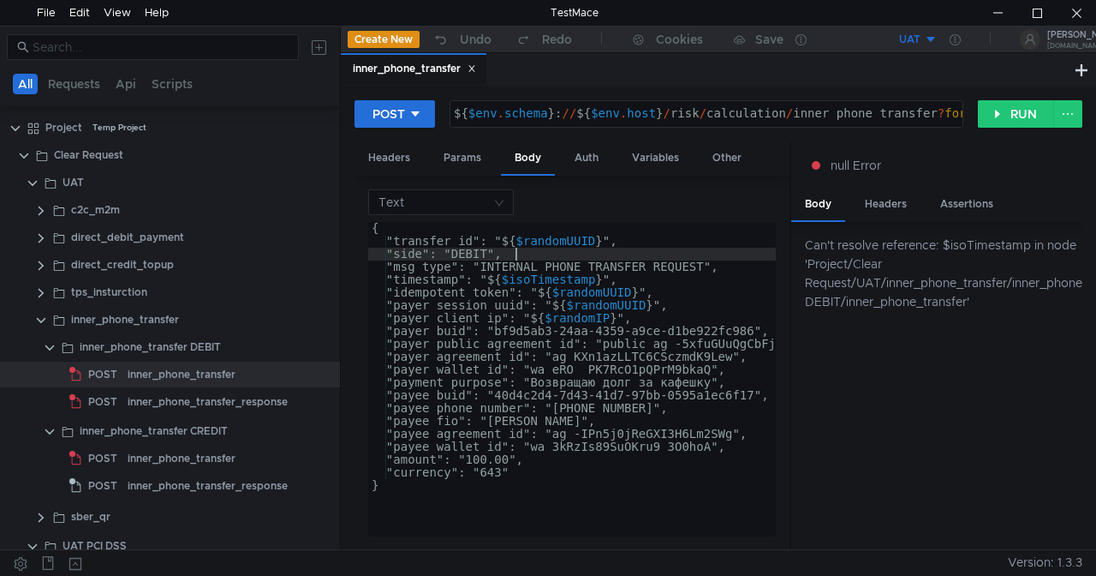
type textarea ""side": "DEBIT","
click at [589, 260] on div "{ "transfer_id": " ${ $randomUUID } ", "side": "DEBIT", "msg_type": "INTERNAL_P…" at bounding box center [591, 388] width 446 height 333
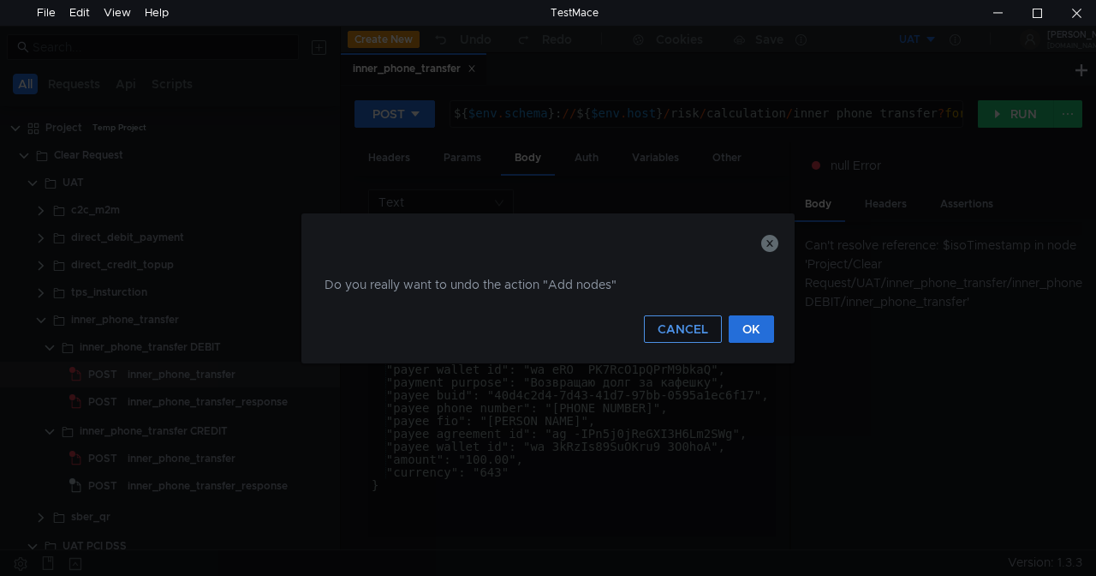
click at [690, 327] on button "CANCEL" at bounding box center [683, 328] width 78 height 27
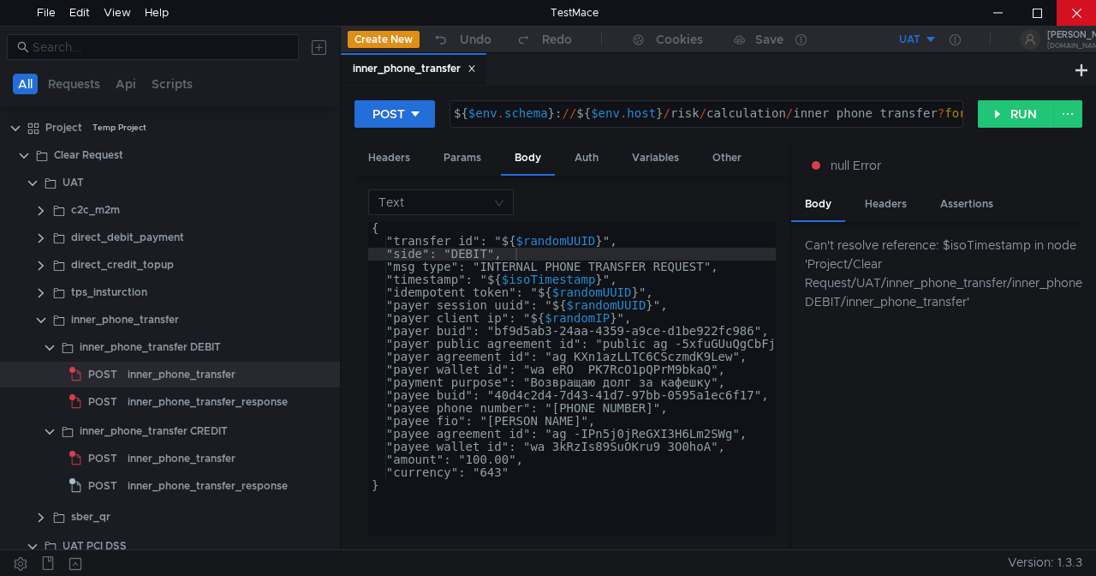
click at [1080, 14] on div at bounding box center [1076, 13] width 39 height 26
